Goal: Information Seeking & Learning: Find specific fact

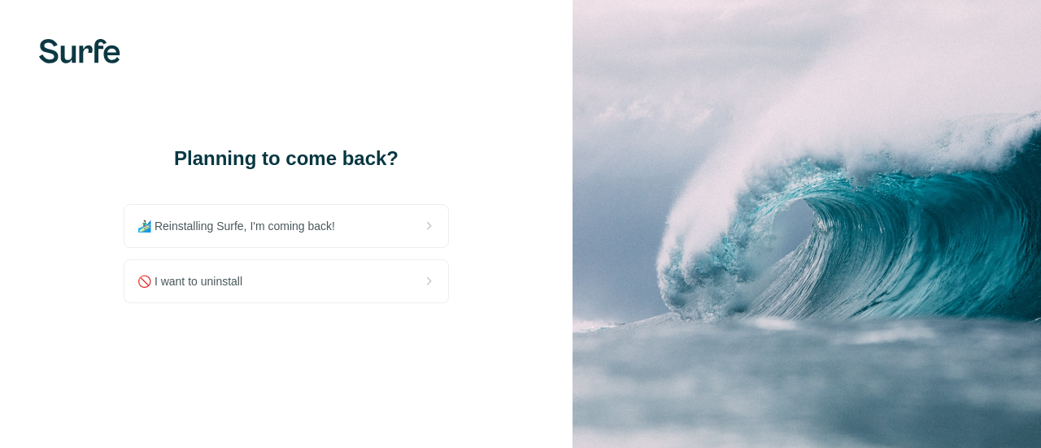
click at [359, 233] on div "🏄🏻‍♂️ Reinstalling Surfe, I'm coming back!" at bounding box center [286, 226] width 324 height 42
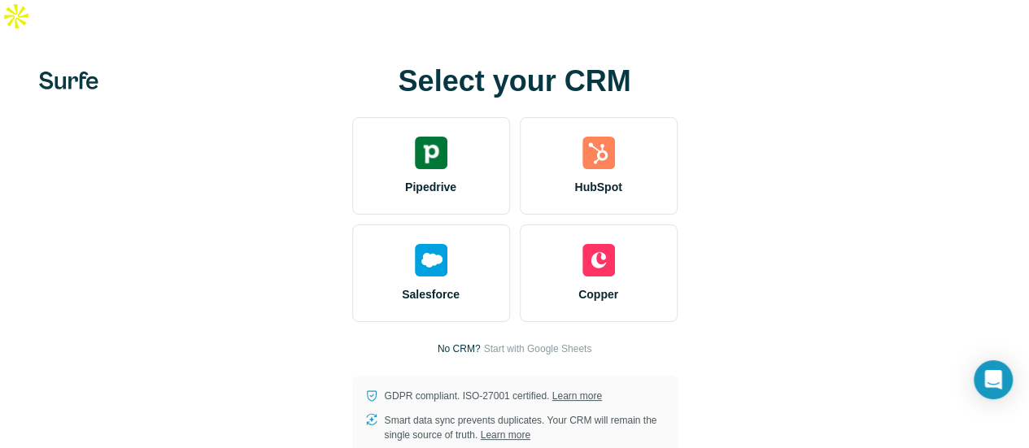
scroll to position [20, 0]
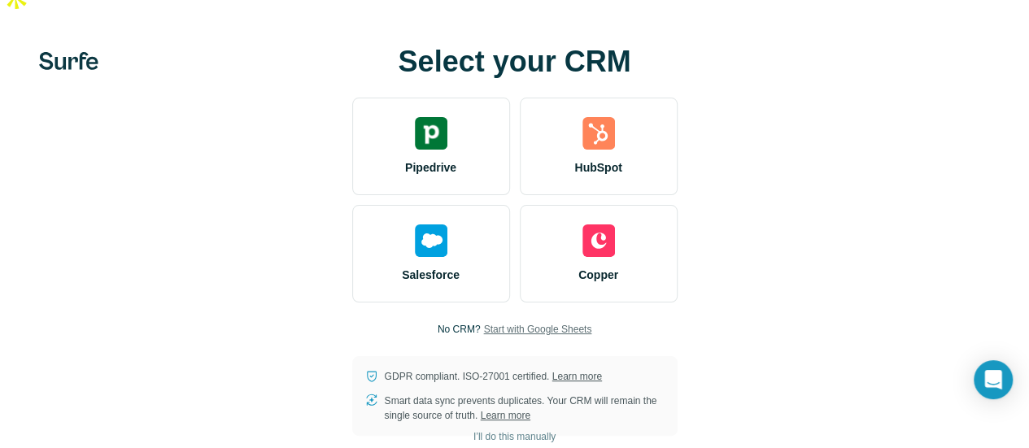
click at [483, 322] on span "Start with Google Sheets" at bounding box center [537, 329] width 108 height 15
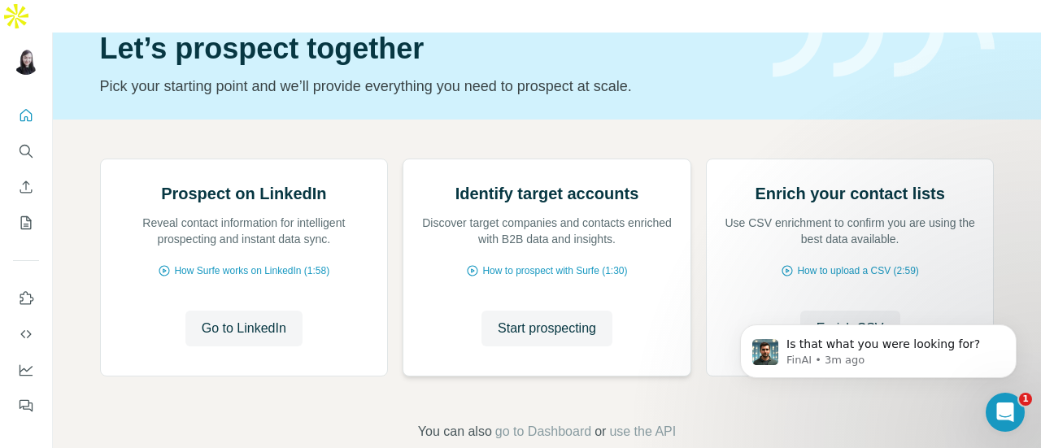
scroll to position [73, 0]
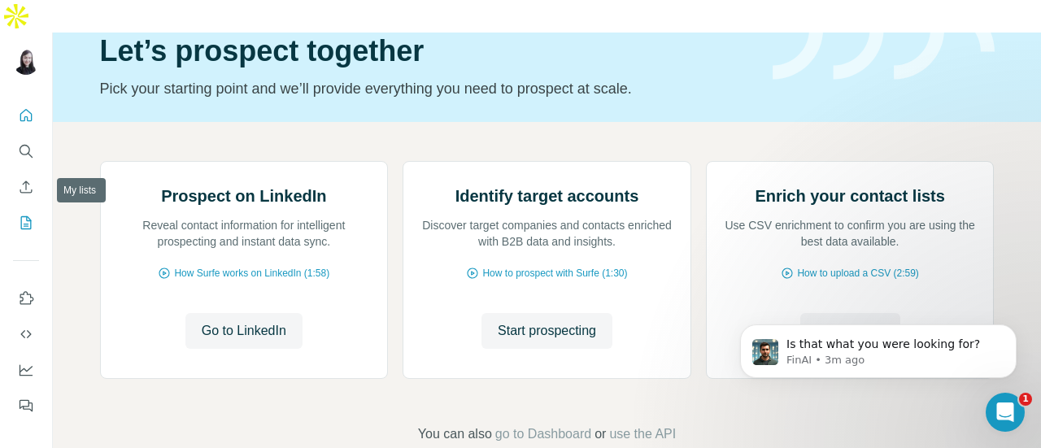
click at [28, 215] on icon "My lists" at bounding box center [26, 223] width 16 height 16
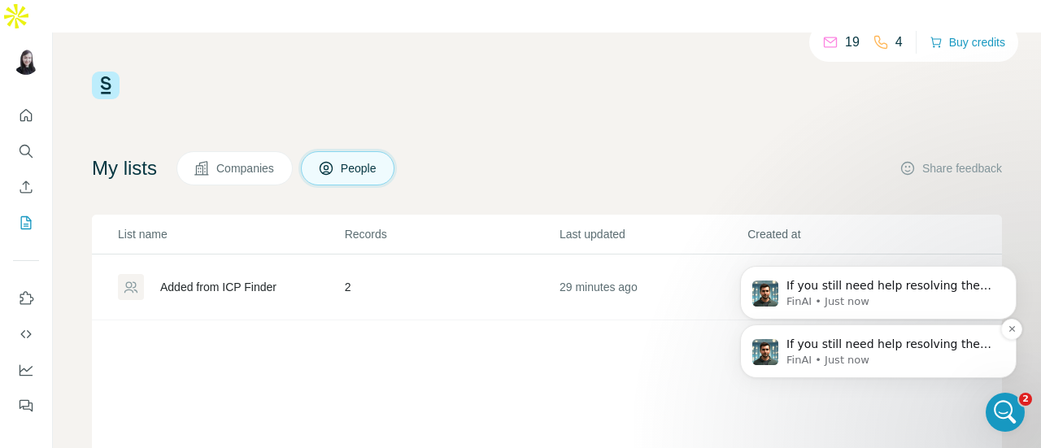
click at [906, 365] on p "FinAI • Just now" at bounding box center [891, 360] width 210 height 15
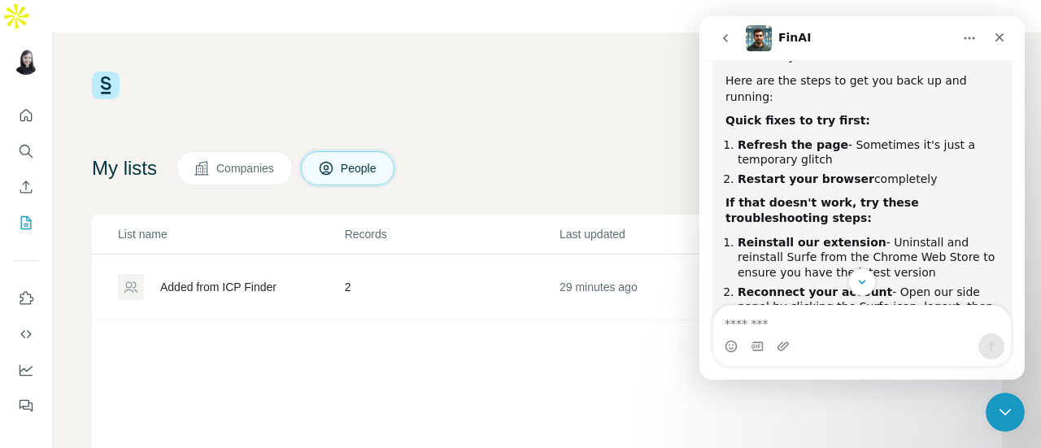
scroll to position [112, 0]
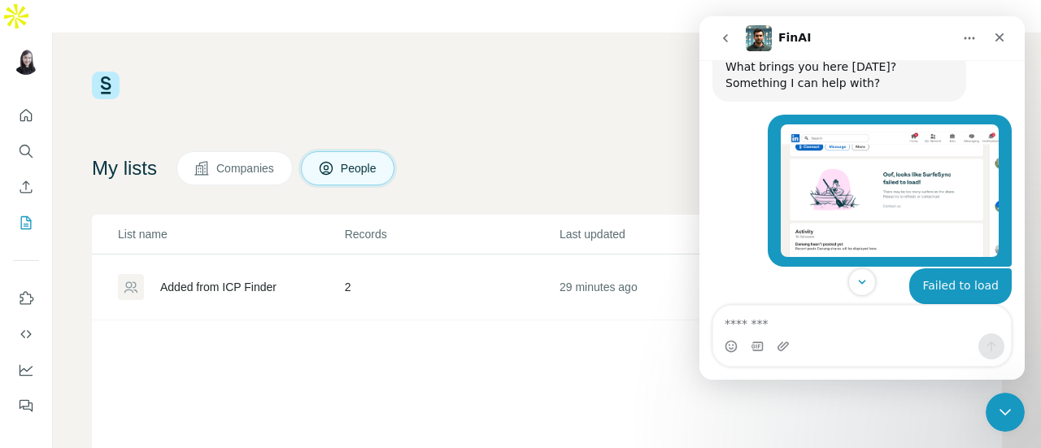
click at [886, 196] on img "febrina@tridorian.com says…" at bounding box center [890, 190] width 218 height 133
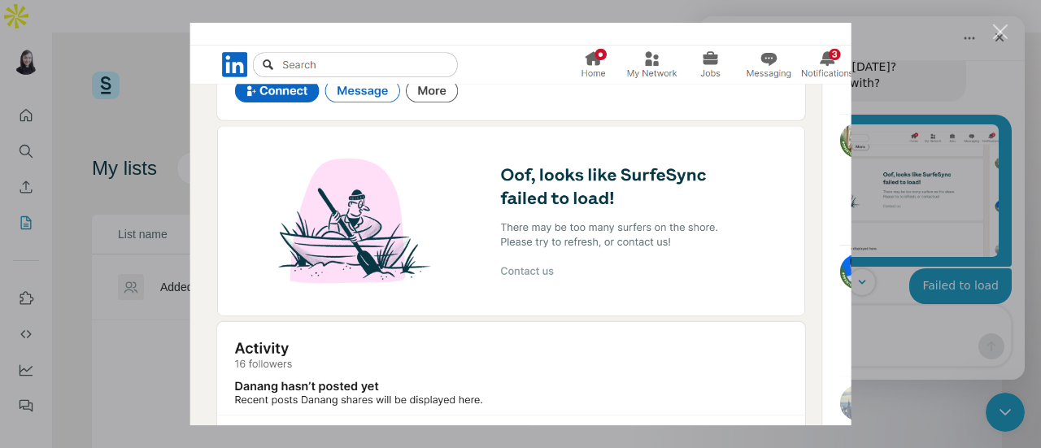
click at [899, 63] on div "Intercom messenger" at bounding box center [520, 224] width 1041 height 448
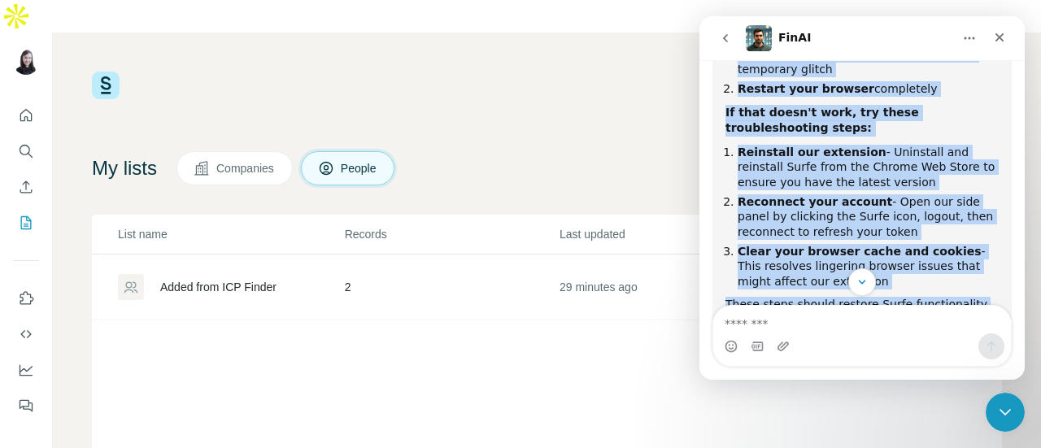
scroll to position [595, 0]
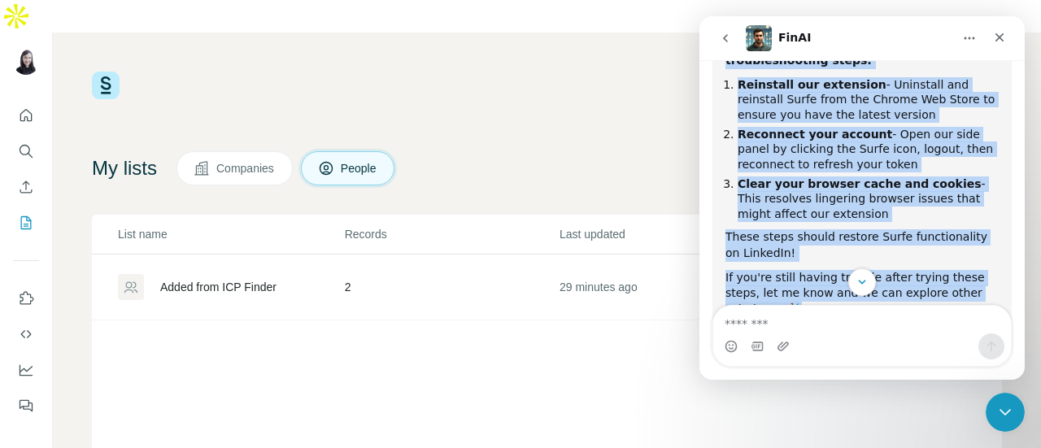
drag, startPoint x: 725, startPoint y: 123, endPoint x: 813, endPoint y: 180, distance: 104.7
click at [813, 180] on div "I can see you're experiencing a "SurfeSync failed to load" error on LinkedIn! T…" at bounding box center [861, 81] width 273 height 474
copy div "Quick fixes to try first: Refresh the page - Sometimes it's just a temporary gl…"
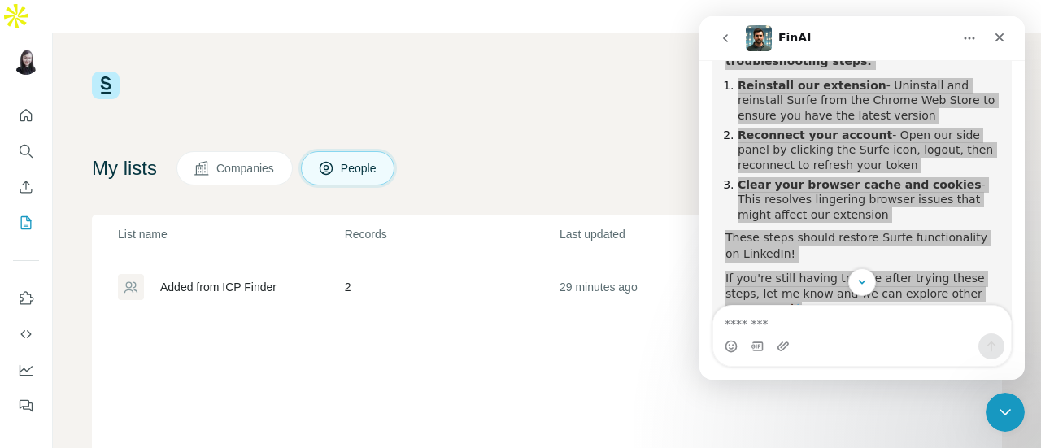
click at [630, 72] on div "19 4 Buy credits" at bounding box center [547, 86] width 910 height 28
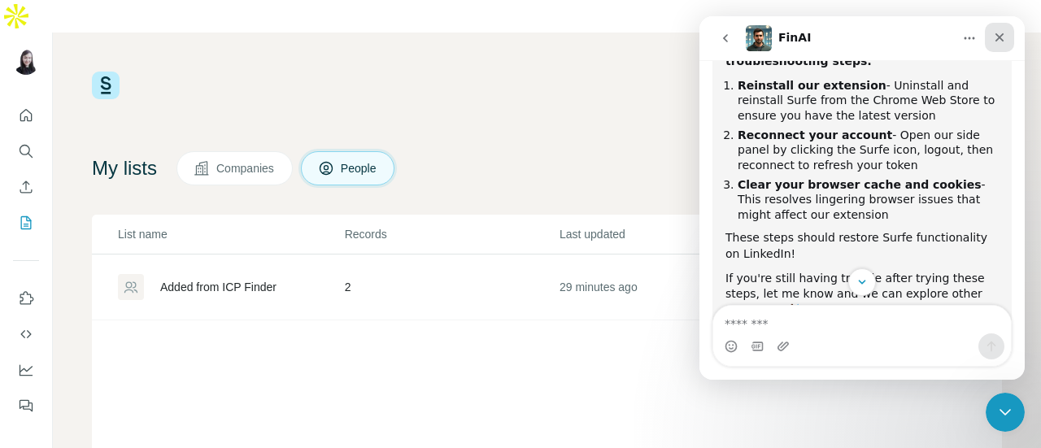
click at [997, 28] on div "Close" at bounding box center [999, 37] width 29 height 29
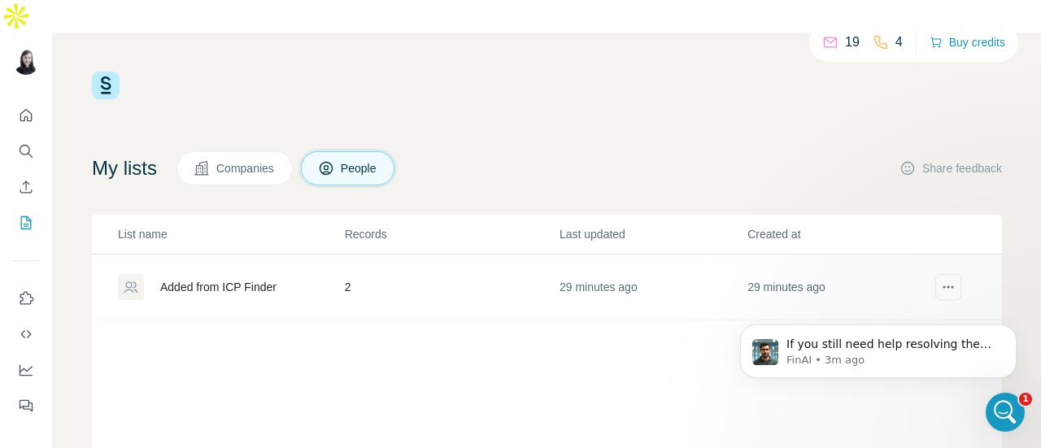
scroll to position [817, 0]
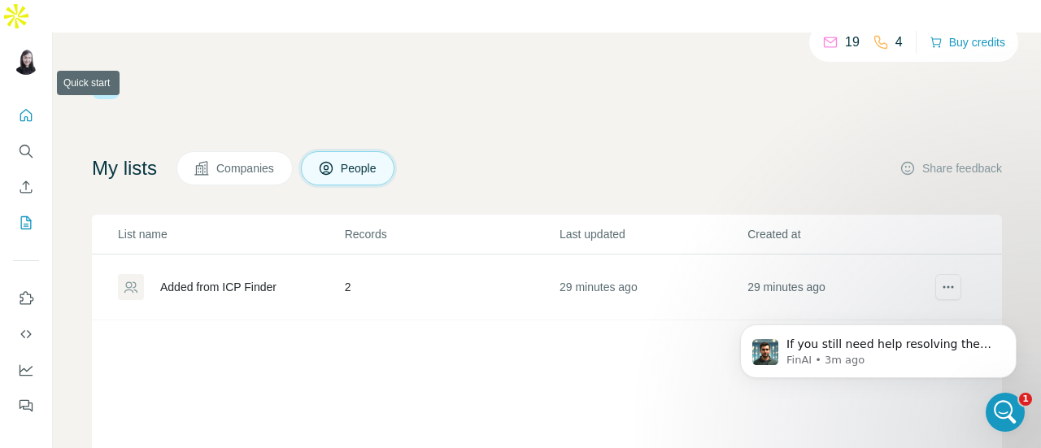
click at [21, 109] on icon "Quick start" at bounding box center [26, 115] width 12 height 12
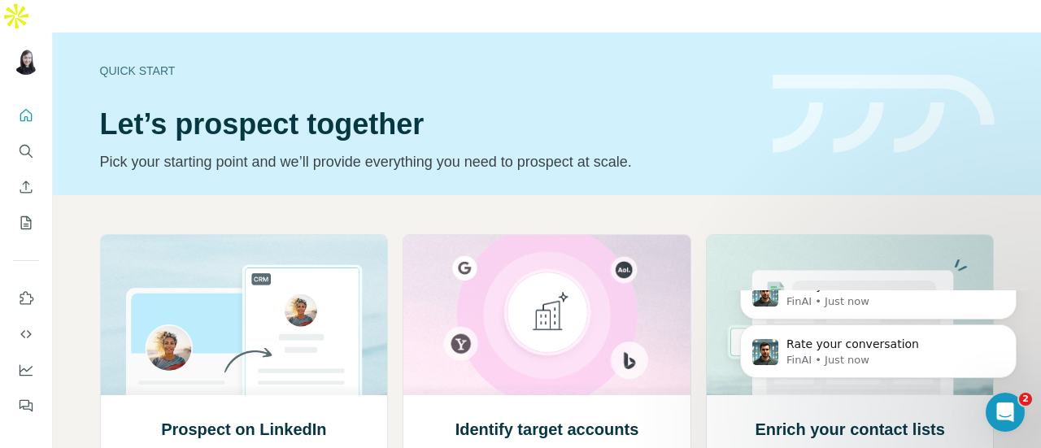
scroll to position [1020, 0]
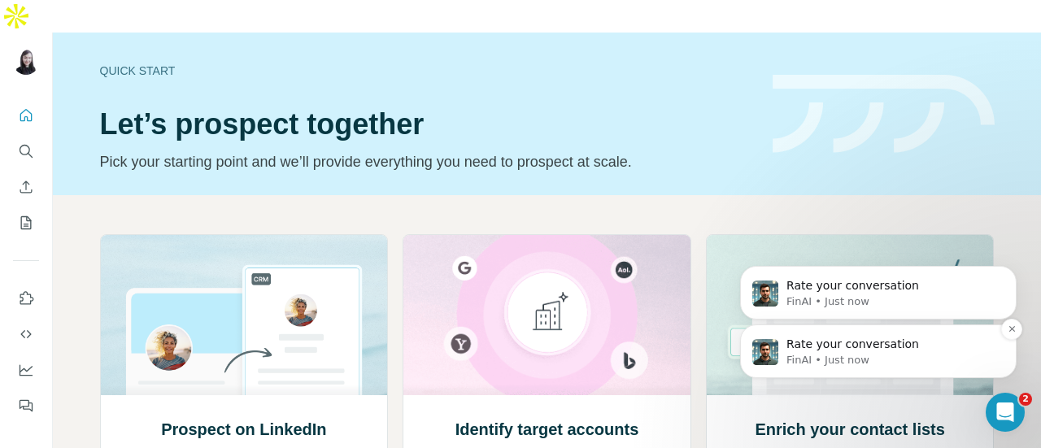
click at [824, 346] on p "Rate your conversation" at bounding box center [891, 345] width 210 height 16
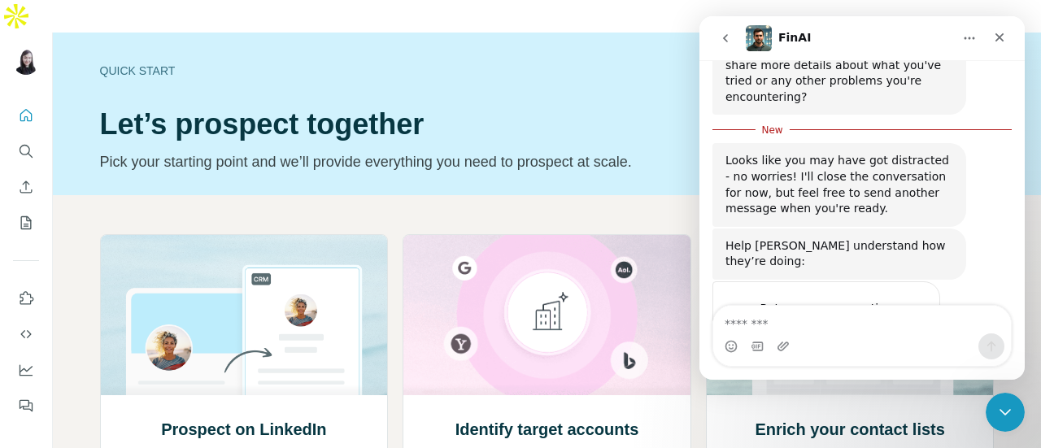
scroll to position [1037, 0]
click at [810, 326] on textarea "Message…" at bounding box center [862, 320] width 298 height 28
type textarea "**********"
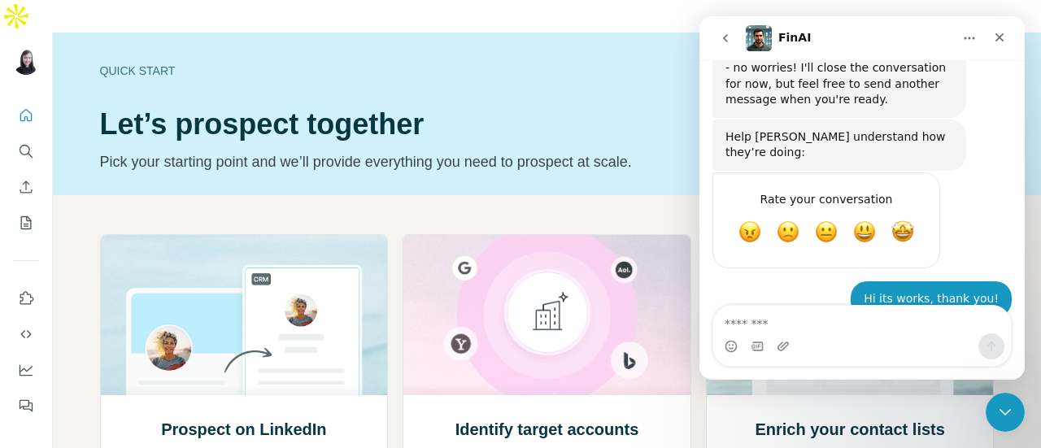
scroll to position [1121, 0]
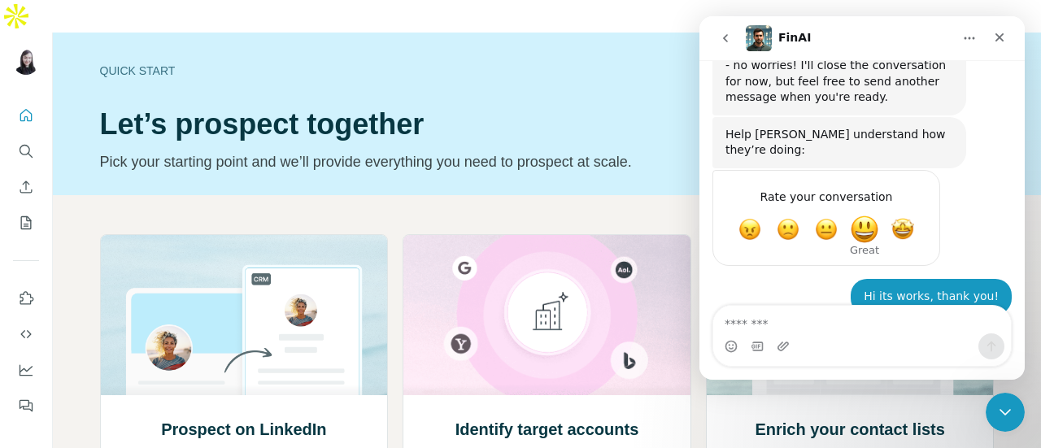
click at [867, 215] on span "Great" at bounding box center [864, 229] width 29 height 29
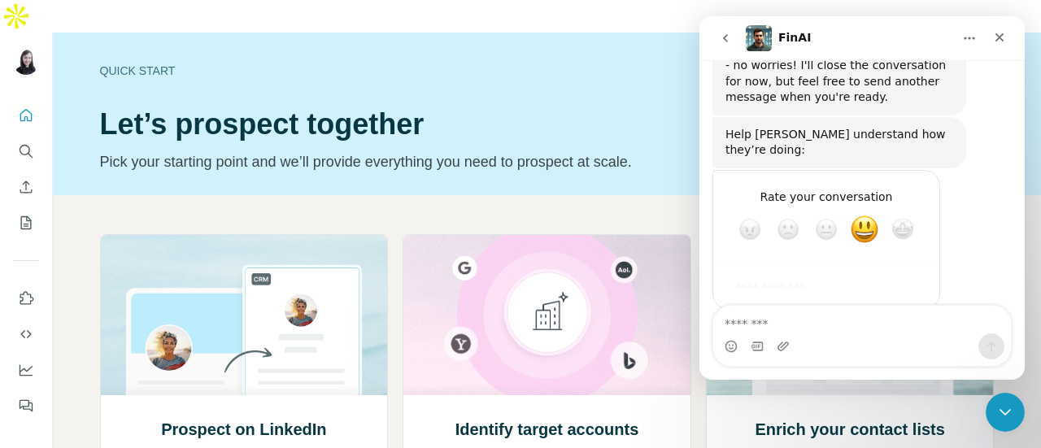
scroll to position [1165, 0]
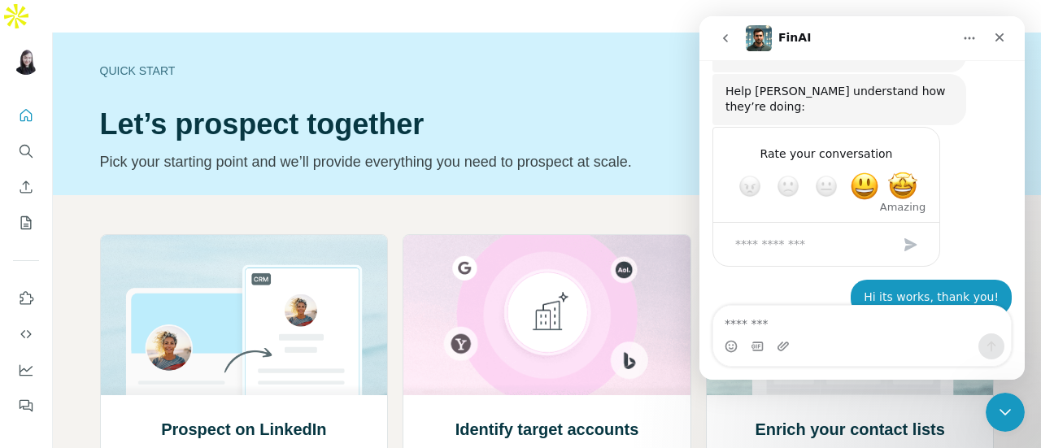
click at [904, 172] on span "Amazing" at bounding box center [902, 186] width 29 height 29
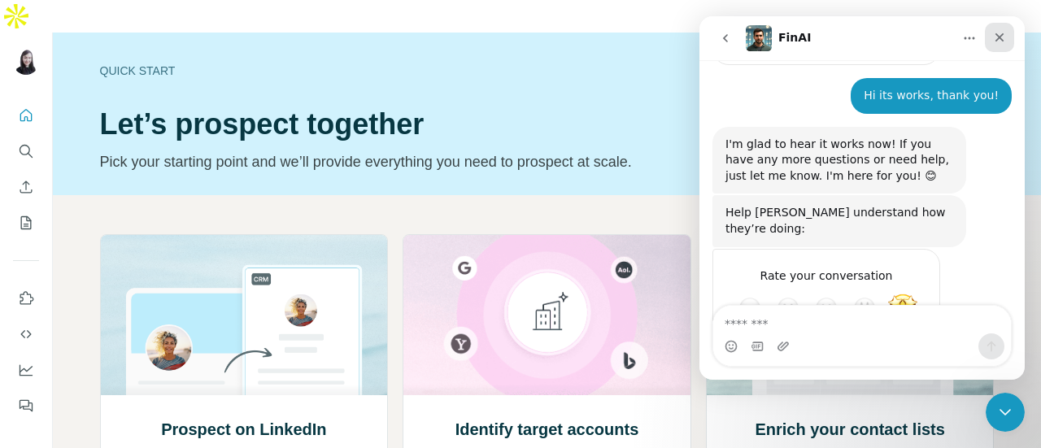
scroll to position [1370, 0]
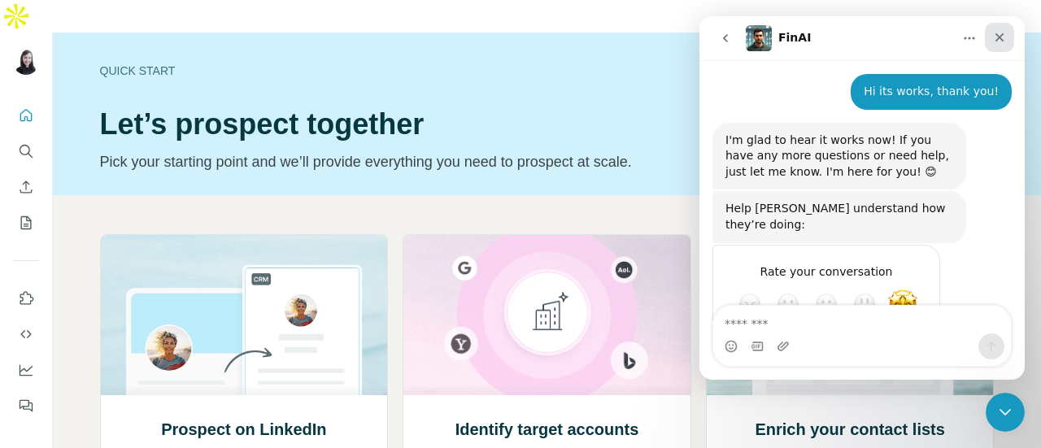
click at [1003, 38] on icon "Close" at bounding box center [999, 37] width 13 height 13
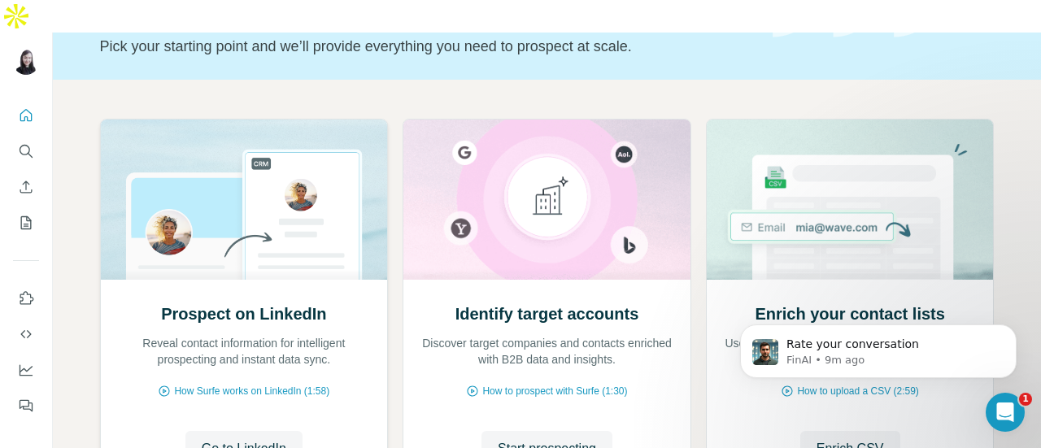
scroll to position [163, 0]
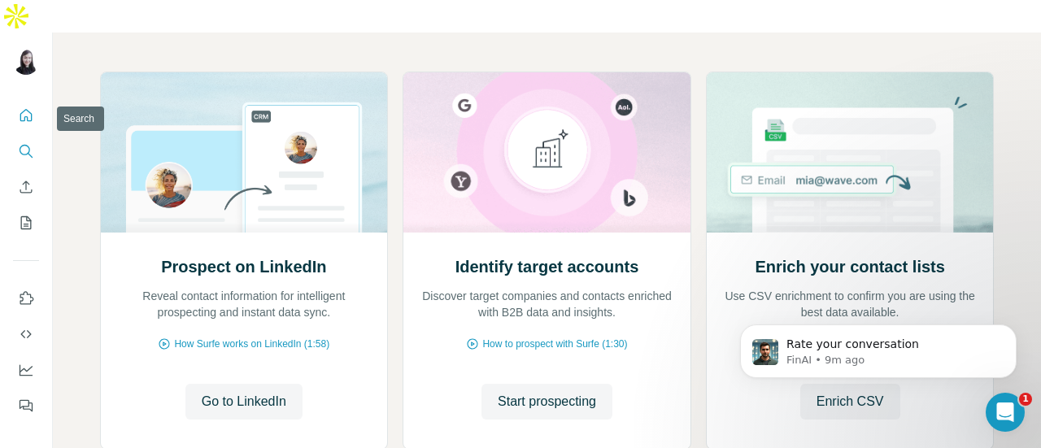
click at [24, 143] on icon "Search" at bounding box center [26, 151] width 16 height 16
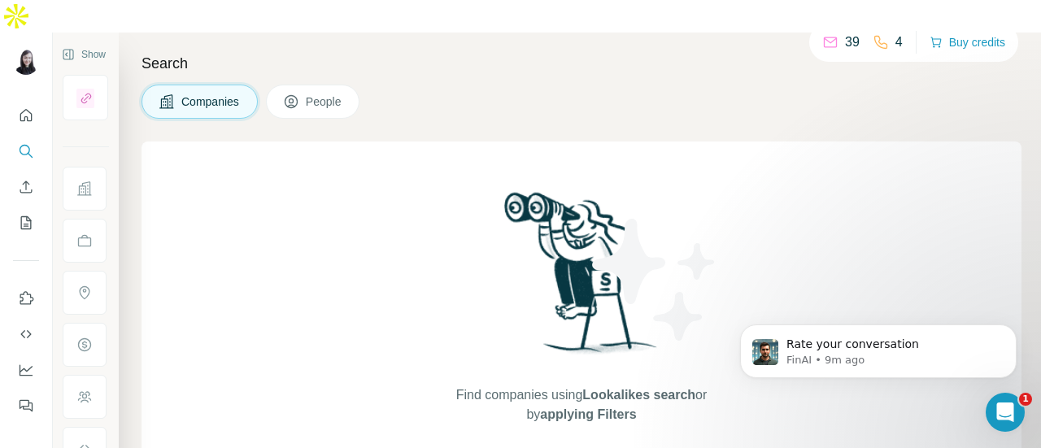
click at [314, 94] on span "People" at bounding box center [324, 102] width 37 height 16
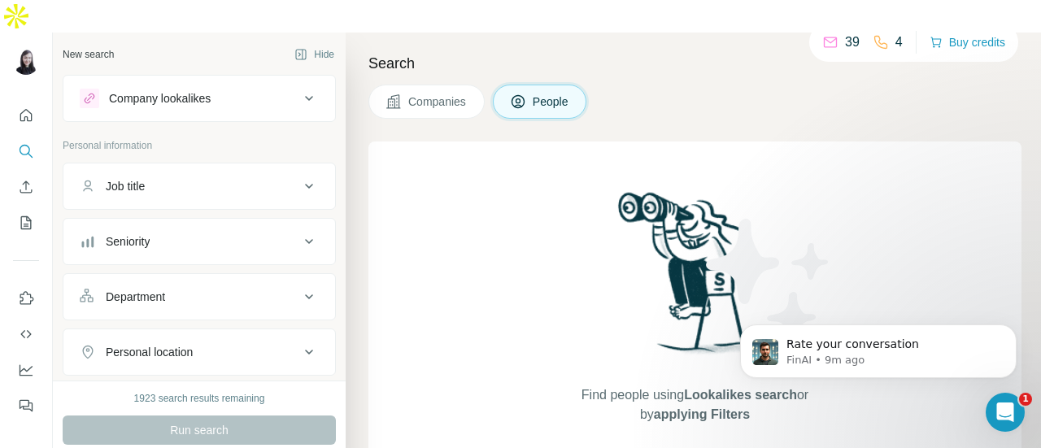
click at [250, 178] on div "Job title" at bounding box center [190, 186] width 220 height 16
click at [436, 94] on span "Companies" at bounding box center [437, 102] width 59 height 16
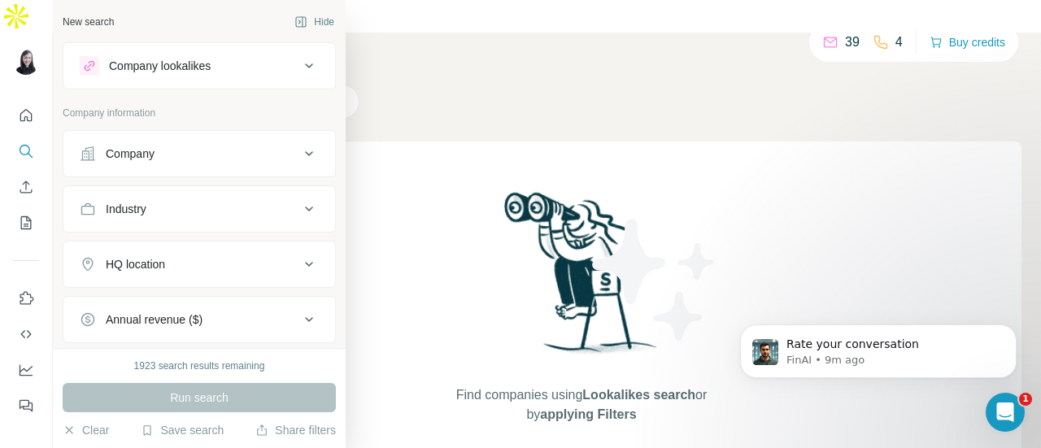
click at [124, 155] on div "Company" at bounding box center [130, 154] width 49 height 16
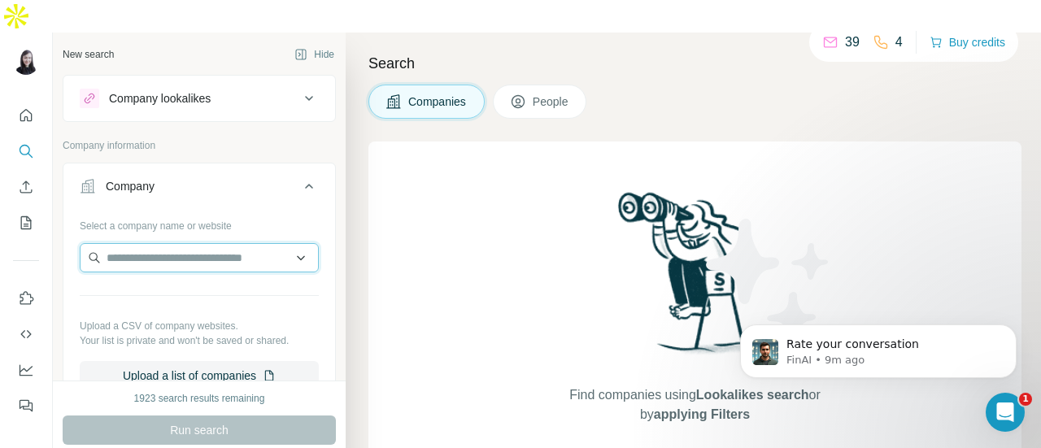
click at [163, 243] on input "text" at bounding box center [199, 257] width 239 height 29
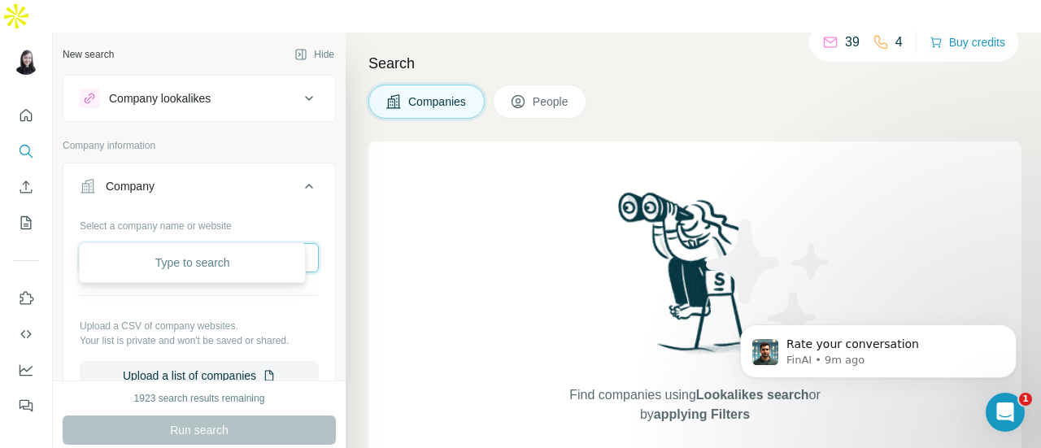
type input "**********"
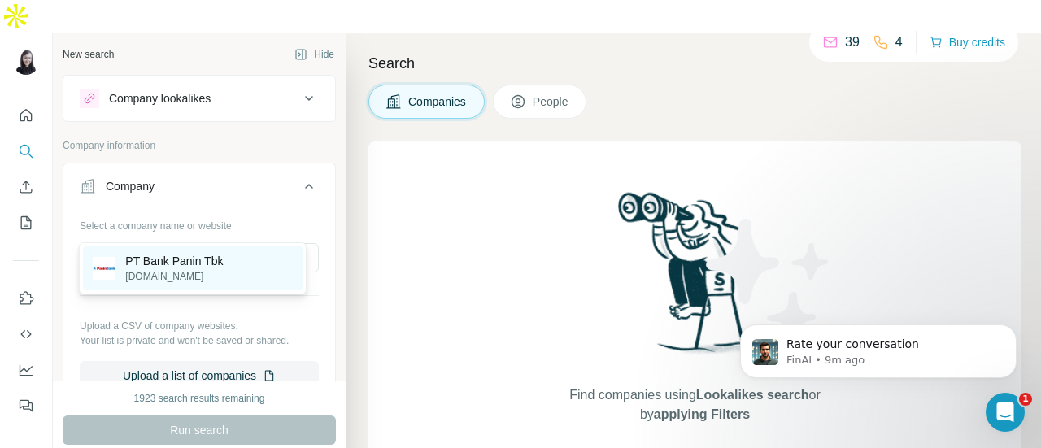
click at [216, 264] on p "PT Bank Panin Tbk" at bounding box center [174, 261] width 98 height 16
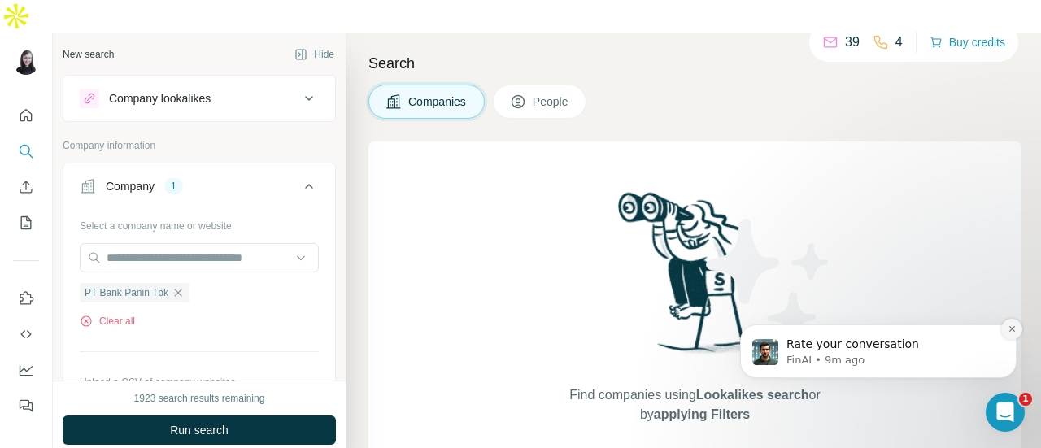
click at [1015, 335] on button "Dismiss notification" at bounding box center [1011, 329] width 21 height 21
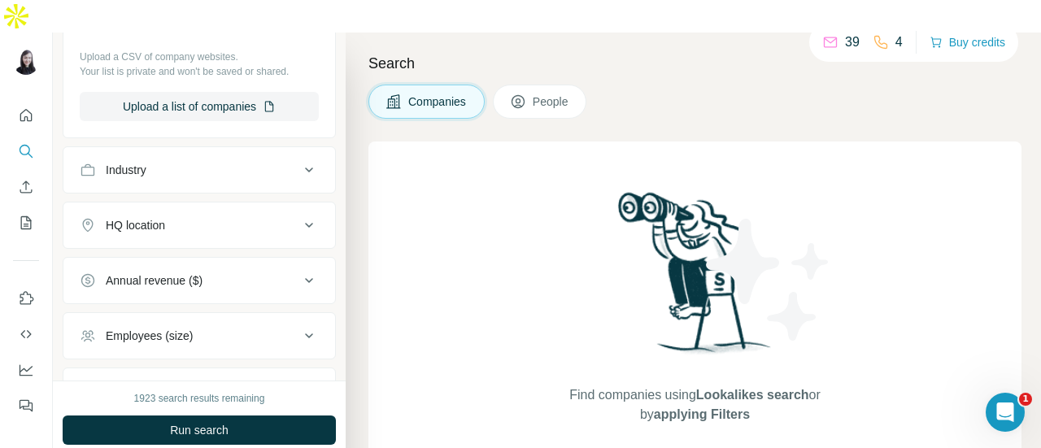
scroll to position [455, 0]
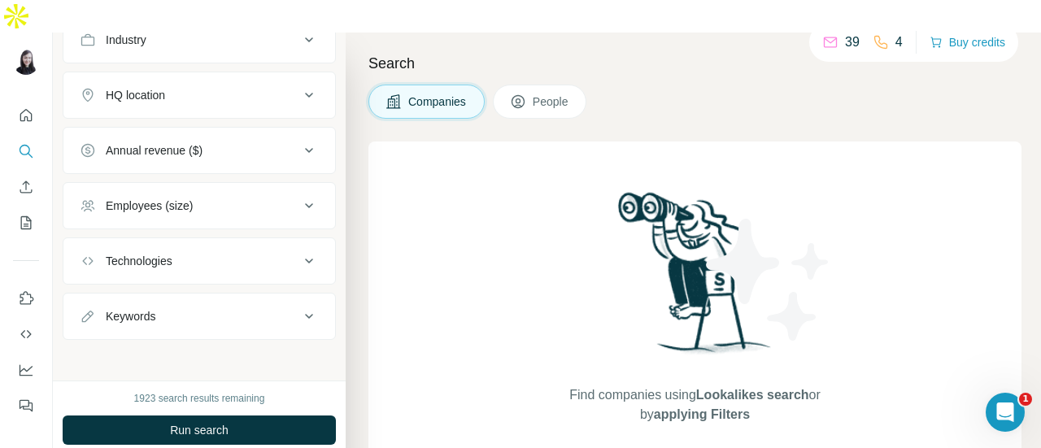
click at [301, 251] on icon at bounding box center [309, 261] width 20 height 20
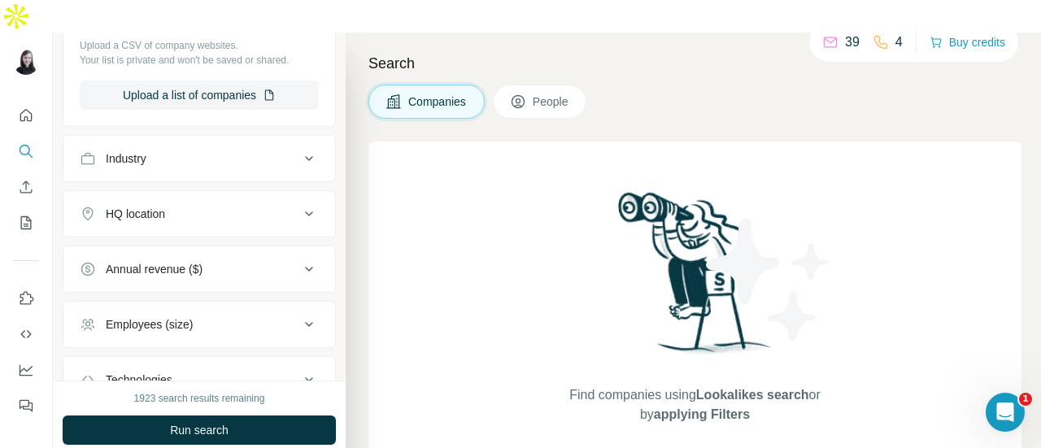
scroll to position [374, 0]
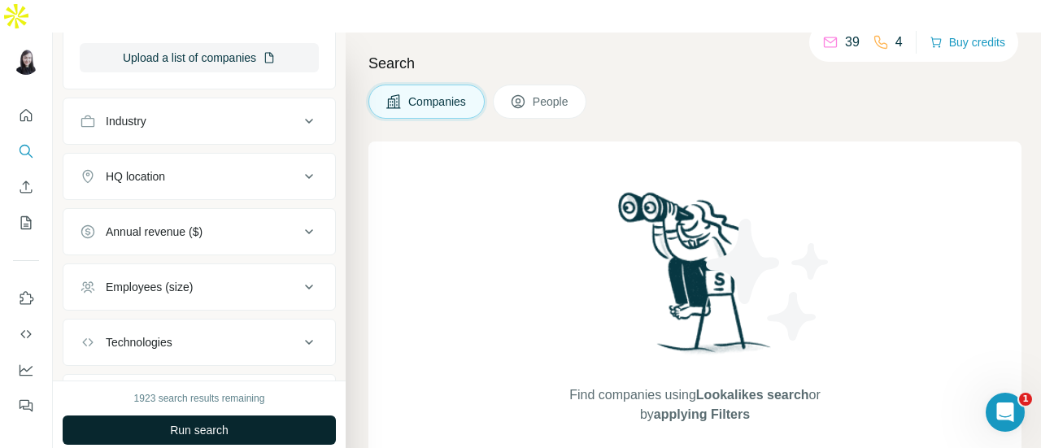
click at [244, 416] on button "Run search" at bounding box center [199, 430] width 273 height 29
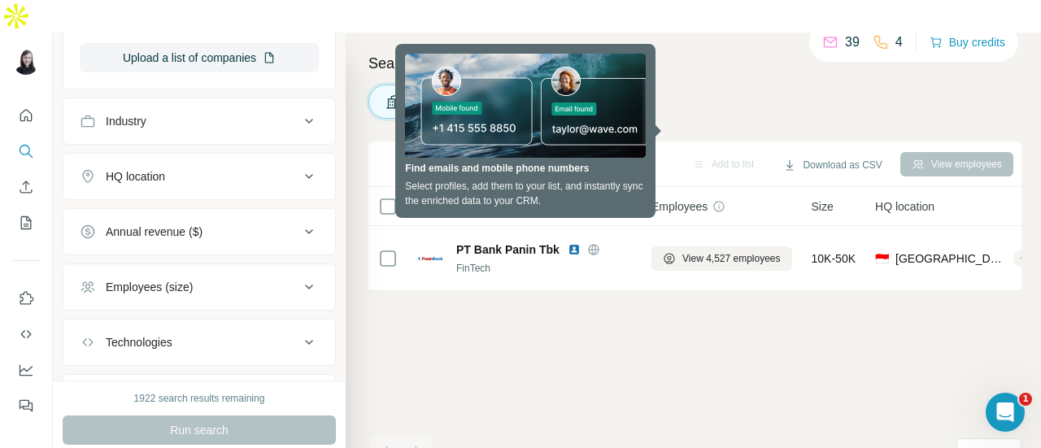
click at [685, 52] on h4 "Search" at bounding box center [694, 63] width 653 height 23
click at [721, 52] on h4 "Search" at bounding box center [694, 63] width 653 height 23
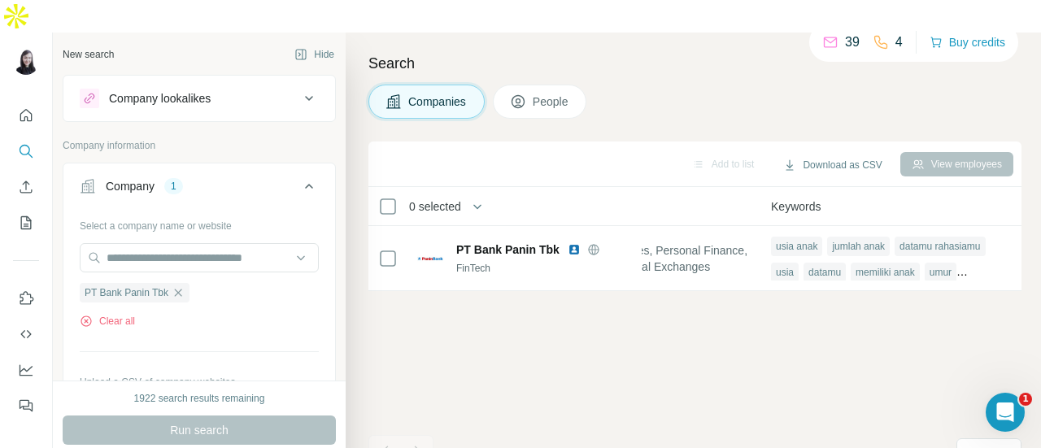
scroll to position [0, 0]
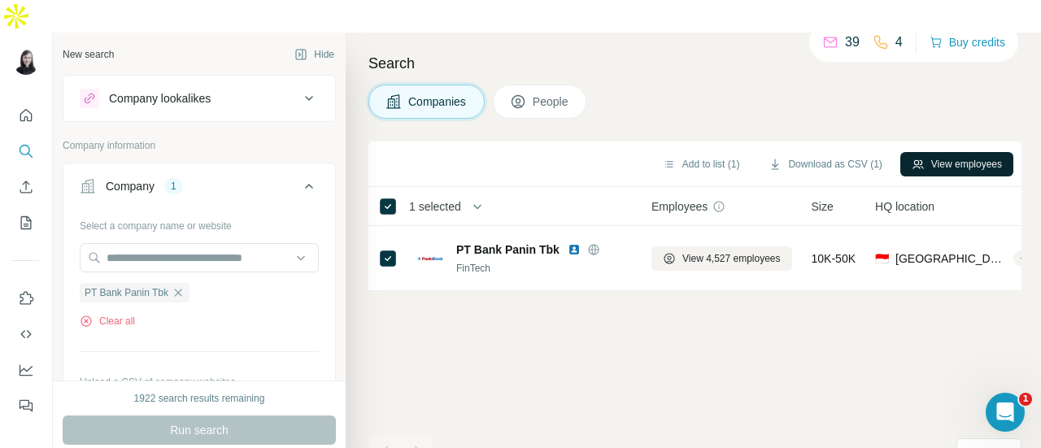
click at [925, 152] on button "View employees" at bounding box center [956, 164] width 113 height 24
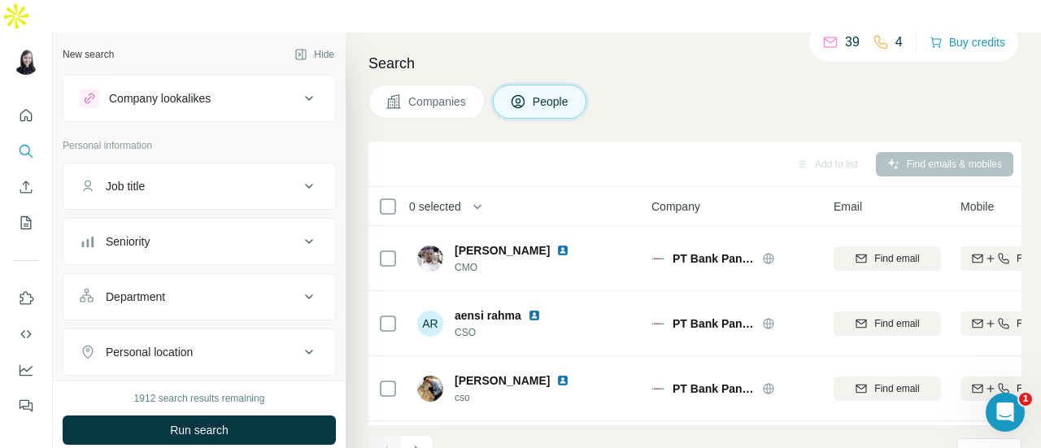
drag, startPoint x: 298, startPoint y: 150, endPoint x: 294, endPoint y: 159, distance: 9.1
click at [299, 176] on icon at bounding box center [309, 186] width 20 height 20
click at [301, 176] on icon at bounding box center [309, 186] width 20 height 20
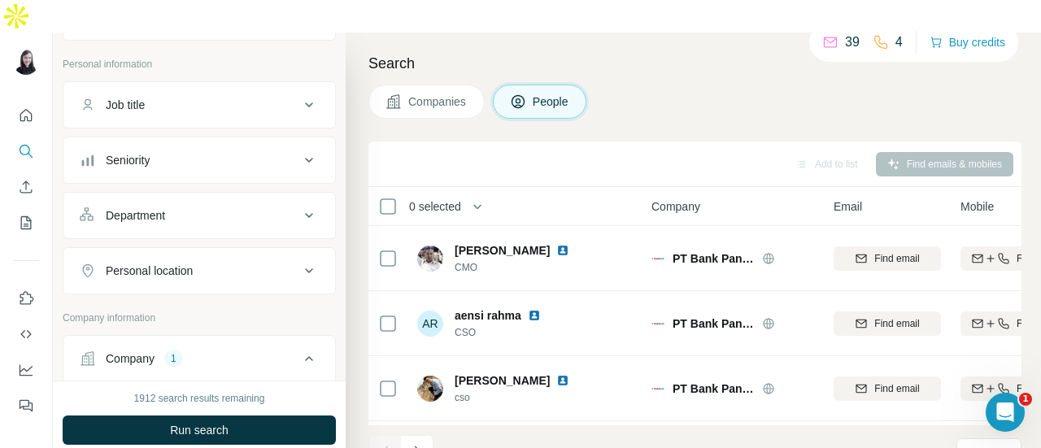
click at [299, 206] on icon at bounding box center [309, 216] width 20 height 20
